Goal: Transaction & Acquisition: Purchase product/service

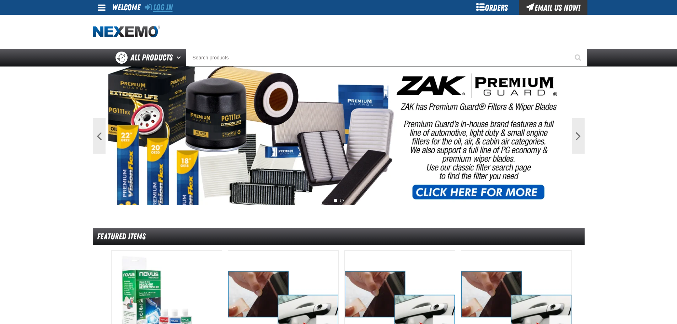
click at [163, 7] on link "Log In" at bounding box center [159, 7] width 28 height 10
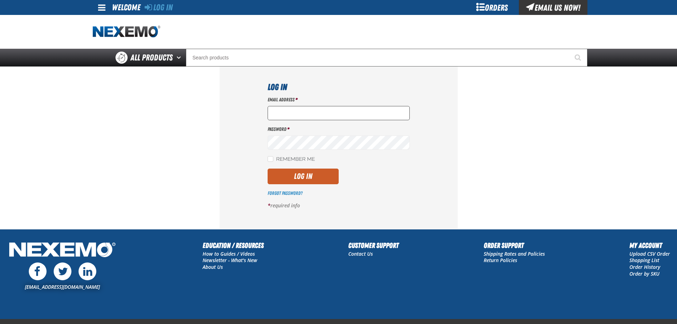
click at [278, 111] on input "Email Address *" at bounding box center [339, 113] width 142 height 14
type input "vimarautorepair@yahoo.com"
click at [291, 195] on link "Forgot Password?" at bounding box center [285, 193] width 35 height 6
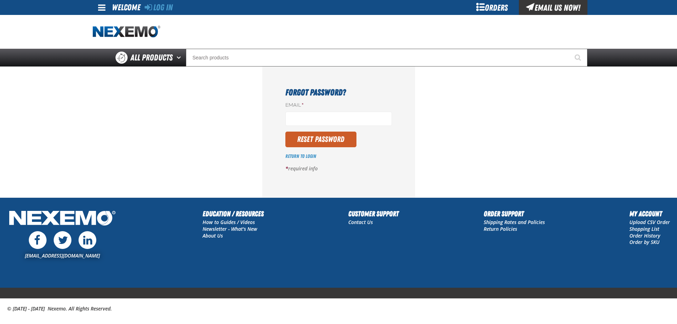
click at [300, 110] on div "Email *" at bounding box center [338, 114] width 107 height 24
click at [300, 120] on input "Email *" at bounding box center [338, 119] width 107 height 14
type input "vimarautorepair@yahoo.com"
click at [335, 139] on button "Reset Password" at bounding box center [320, 140] width 71 height 16
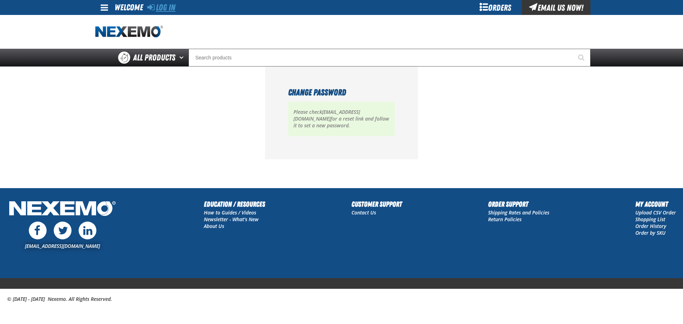
click at [156, 11] on link "Log In" at bounding box center [161, 7] width 28 height 10
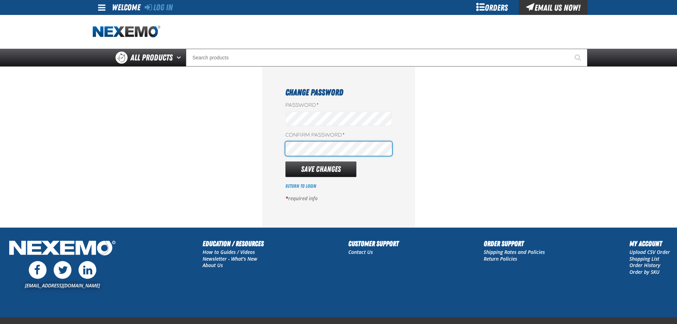
click at [285, 161] on button "Save Changes" at bounding box center [320, 169] width 71 height 16
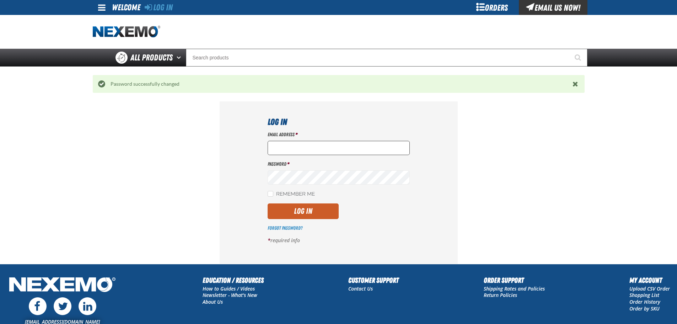
click at [309, 150] on input "Email Address *" at bounding box center [339, 148] width 142 height 14
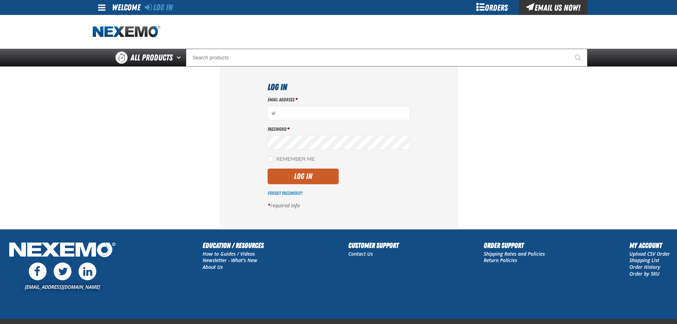
type input "[EMAIL_ADDRESS][DOMAIN_NAME]"
click at [282, 156] on label "Remember Me" at bounding box center [291, 159] width 47 height 7
click at [273, 156] on input "Remember Me" at bounding box center [271, 159] width 6 height 6
checkbox input "true"
click at [292, 171] on button "Log In" at bounding box center [303, 177] width 71 height 16
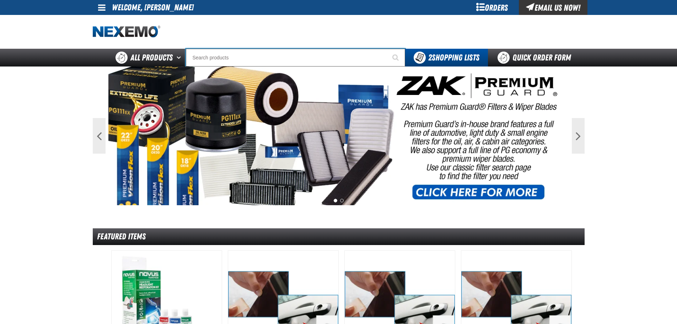
click at [223, 57] on input "Search" at bounding box center [295, 58] width 219 height 18
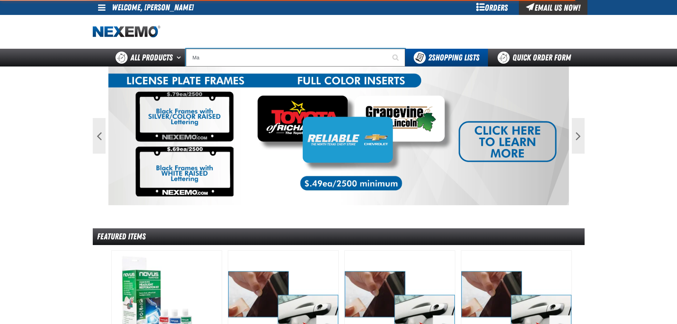
type input "Mag"
type input "Mag-GO"
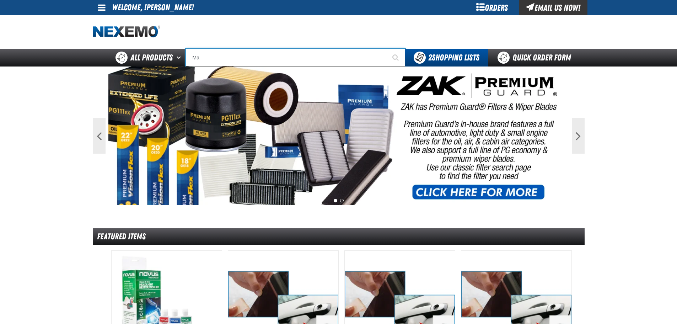
type input "M"
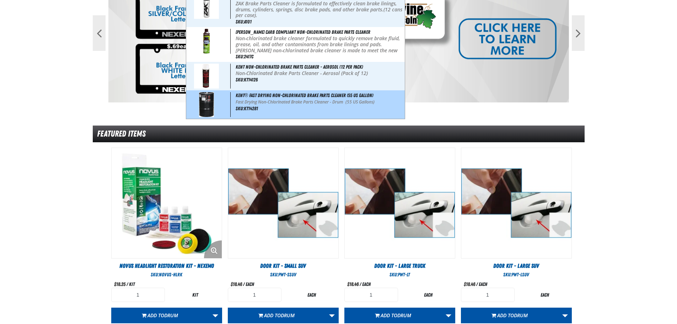
scroll to position [107, 0]
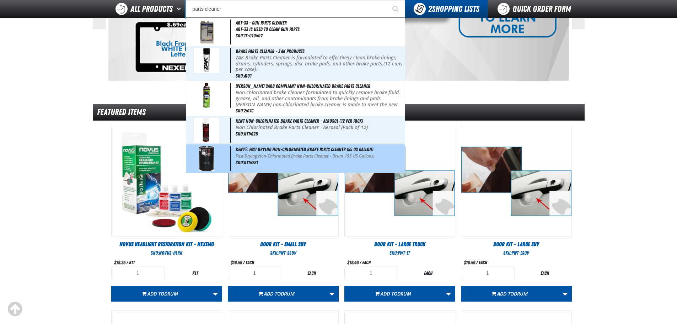
click at [265, 155] on span "Fast Drying Non-Chlorinated Brake Parts Cleaner - Drum (55 US Gallons)" at bounding box center [305, 156] width 139 height 6
type input "Kent® Fast Drying Non-Chlorinated Brake Parts Cleaner (55 US gallon)"
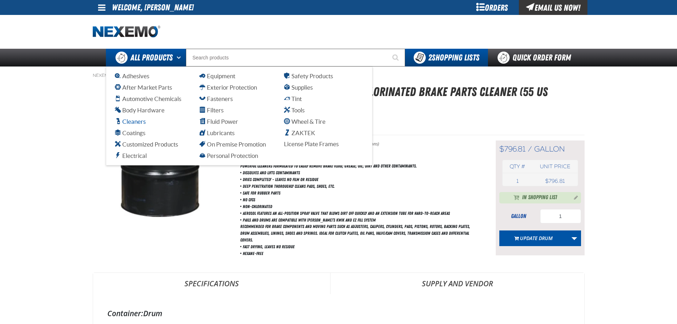
click at [139, 121] on span "Cleaners" at bounding box center [130, 121] width 31 height 7
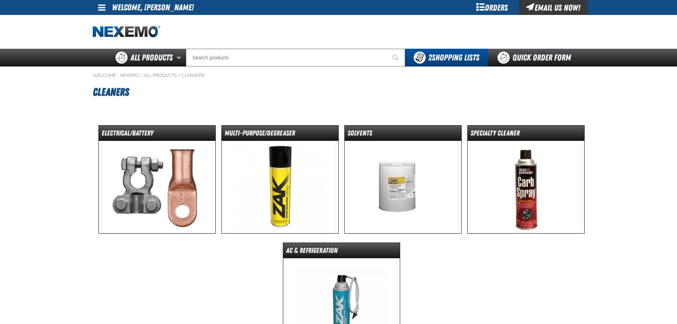
click at [384, 180] on img at bounding box center [403, 187] width 112 height 92
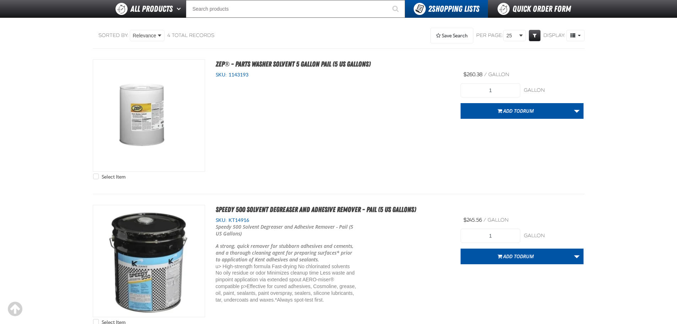
scroll to position [84, 0]
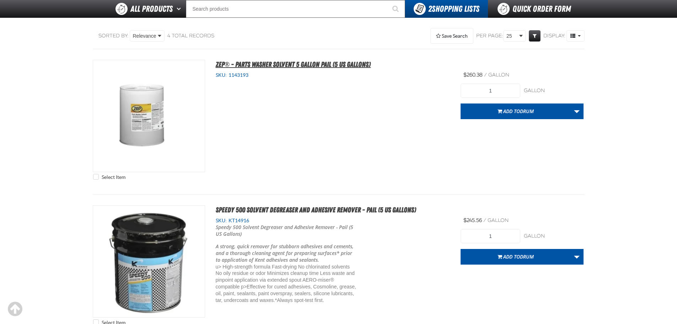
click at [305, 65] on span "Zep® - Parts Washer Solvent 5 gallon pail (5 US Gallons)" at bounding box center [293, 64] width 155 height 9
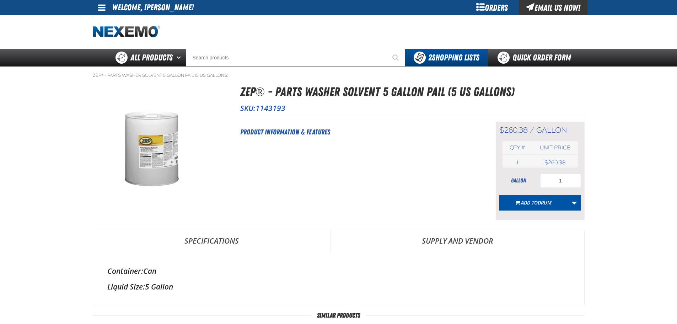
click at [524, 181] on div "gallon" at bounding box center [519, 181] width 39 height 8
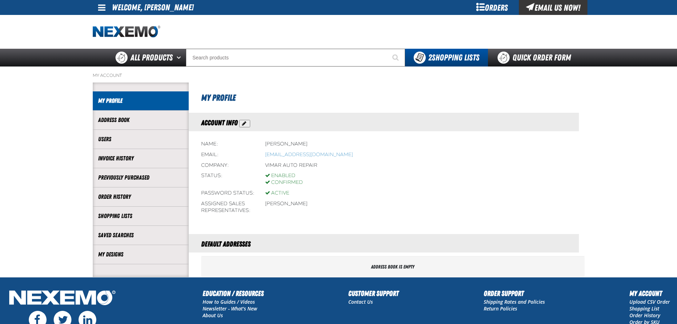
click at [219, 66] on div "My Account Account My Profile Address Book Users" at bounding box center [339, 171] width 498 height 210
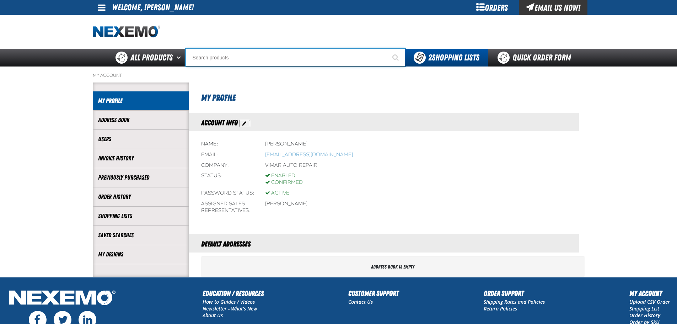
click at [217, 61] on input "Search" at bounding box center [295, 58] width 219 height 18
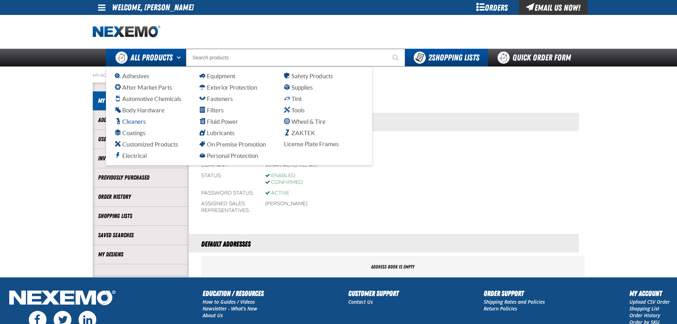
click at [130, 122] on span "Cleaners" at bounding box center [130, 121] width 31 height 7
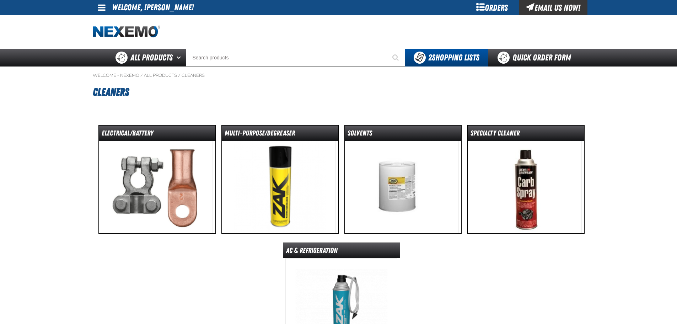
click at [26, 193] on main "Welcome - Nexemo / All Products / Cleaners" at bounding box center [338, 214] width 677 height 297
click at [389, 145] on img at bounding box center [403, 187] width 112 height 92
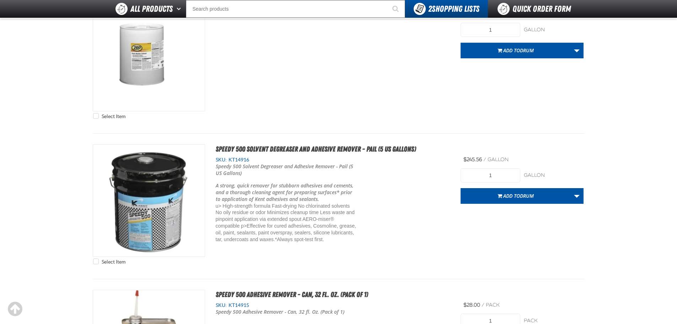
scroll to position [107, 0]
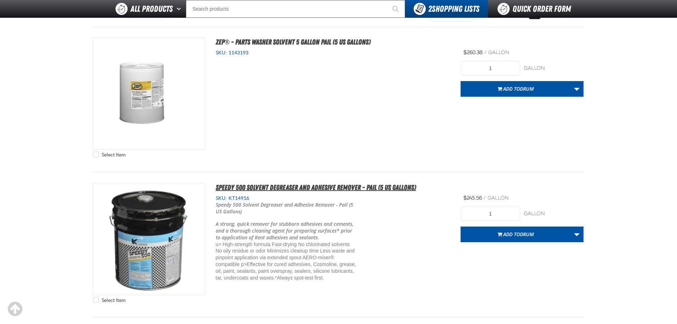
click at [380, 186] on span "Speedy 500 Solvent Degreaser and Adhesive Remover - Pail (5 US Gallons)" at bounding box center [316, 187] width 201 height 9
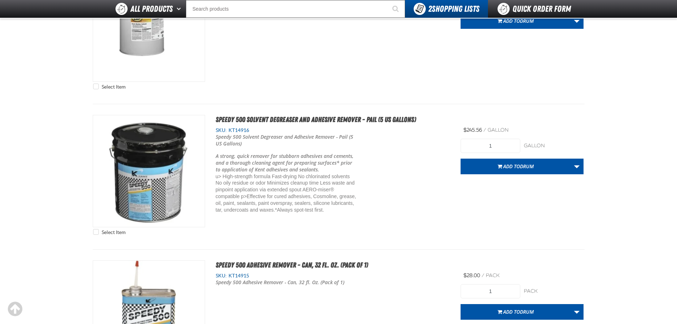
scroll to position [107, 0]
